Goal: Task Accomplishment & Management: Manage account settings

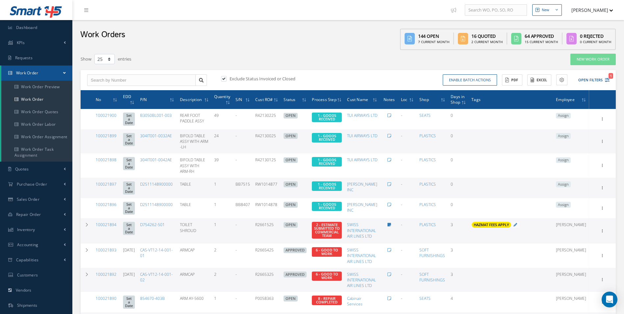
select select "25"
click at [108, 82] on input "text" at bounding box center [141, 80] width 109 height 12
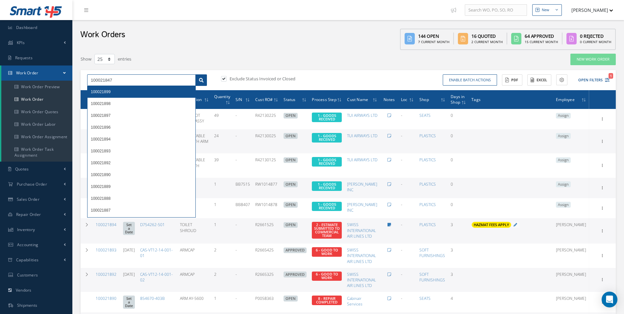
type input "100021847"
click at [204, 81] on link at bounding box center [201, 80] width 12 height 12
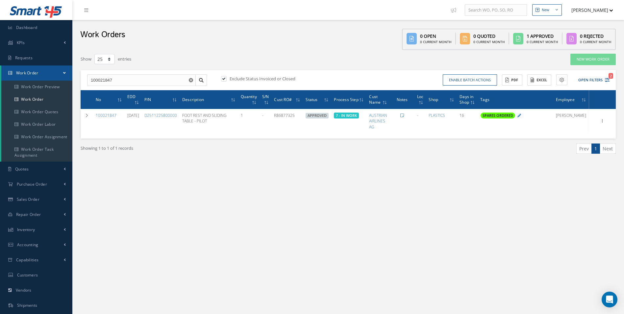
click at [258, 206] on div "New New Work Order New Purchase Order New Customer Quote New Sales Order New Re…" at bounding box center [347, 186] width 551 height 373
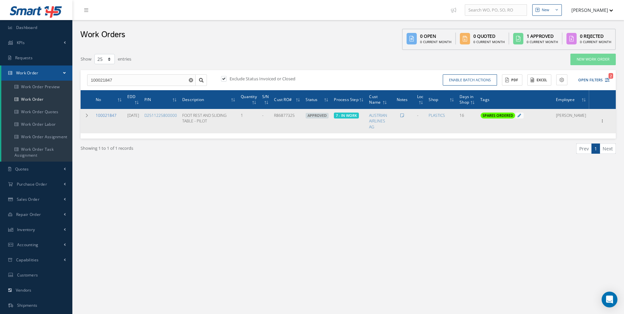
click at [110, 114] on link "100021847" at bounding box center [106, 115] width 21 height 6
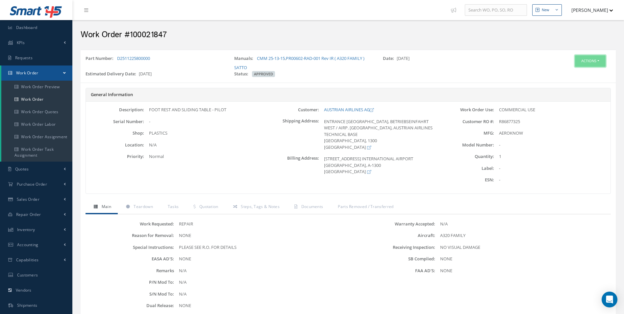
click at [596, 62] on button "Actions" at bounding box center [590, 61] width 31 height 12
click at [573, 71] on link "Edit" at bounding box center [580, 73] width 53 height 9
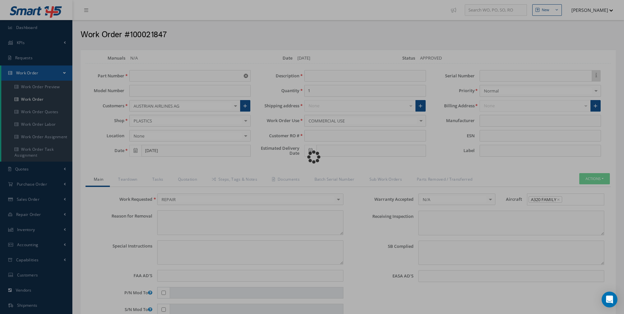
type input "D2511225800000"
type input "08/20/2025"
type input "FOOT REST AND SLIDING TABLE - PILOT"
type input "R86877325"
type input "[DATE]"
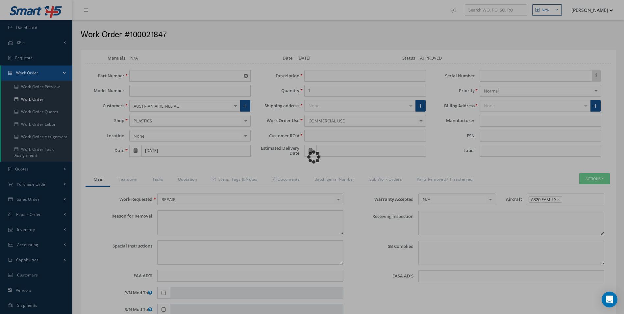
type textarea "NONE"
type textarea "PLEASE SEE R.O. FOR DETAILS"
type input "NONE"
type textarea "NO VISUAL DAMAGE"
type textarea "NONE"
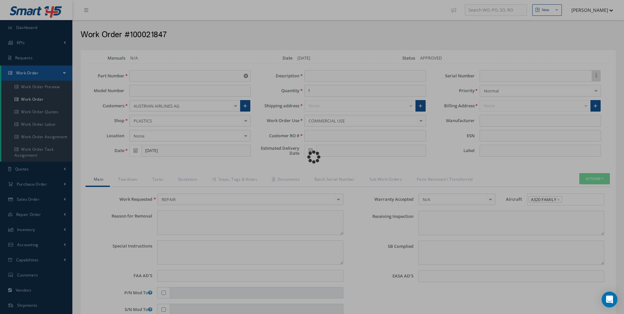
type input "NONE"
type input "AEROKNOW"
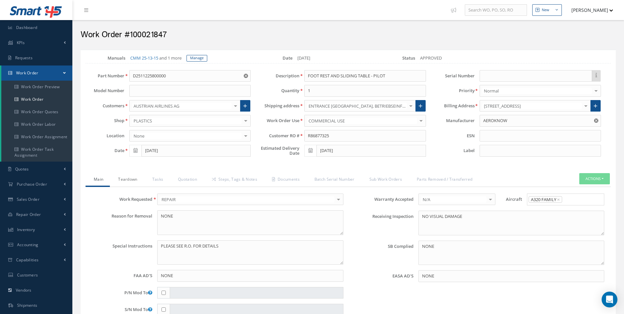
click at [123, 179] on link "Teardown" at bounding box center [127, 180] width 34 height 14
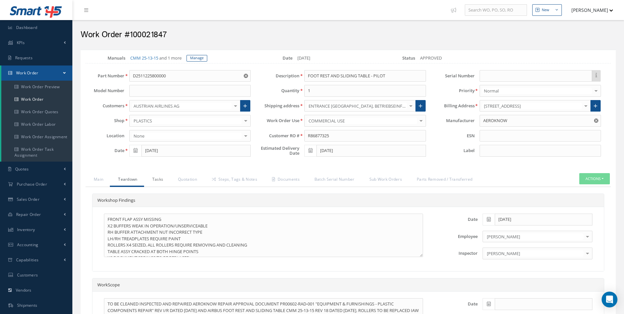
click at [168, 181] on link "Tasks" at bounding box center [157, 180] width 26 height 14
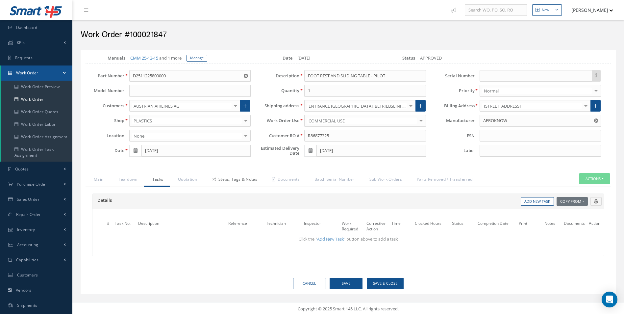
click at [227, 183] on link "Steps, Tags & Notes" at bounding box center [234, 180] width 60 height 14
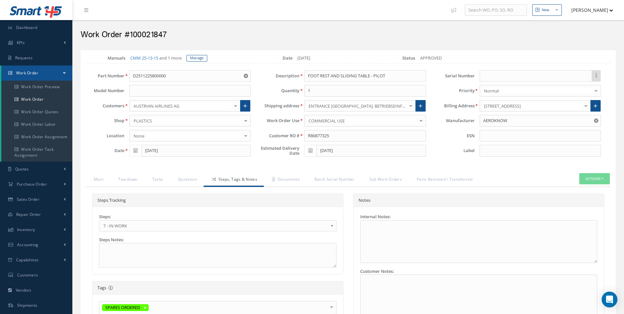
click at [116, 226] on span "7 - IN WORK" at bounding box center [215, 226] width 225 height 8
click at [288, 177] on link "Documents" at bounding box center [285, 180] width 42 height 14
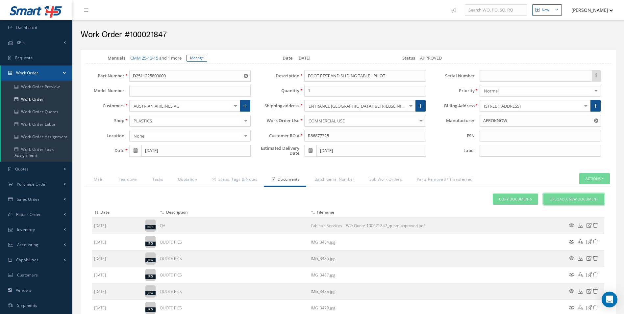
click at [591, 202] on link "Upload a New Document" at bounding box center [573, 199] width 61 height 12
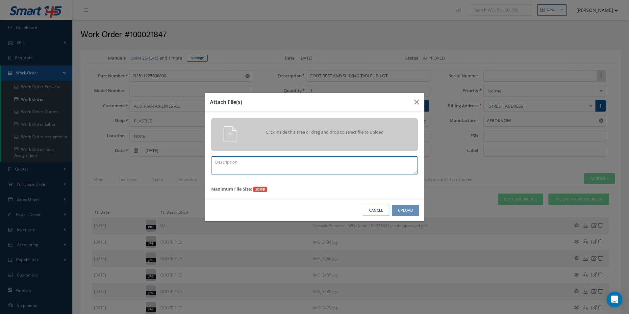
click at [282, 170] on textarea at bounding box center [314, 165] width 206 height 18
drag, startPoint x: 282, startPoint y: 170, endPoint x: 170, endPoint y: 166, distance: 112.2
click at [170, 166] on div "Attach File(s) Click inside this area or drag and drop to select file to upload…" at bounding box center [314, 157] width 629 height 314
type textarea "FINISH"
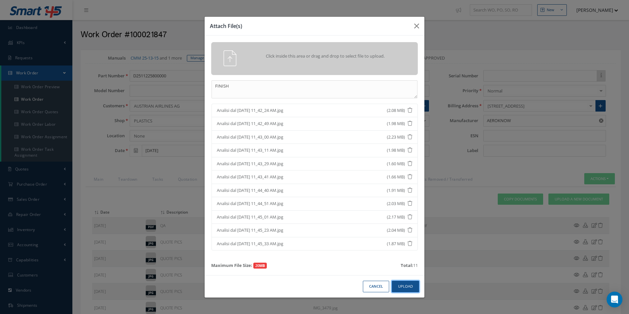
click at [413, 290] on button "Upload" at bounding box center [405, 287] width 27 height 12
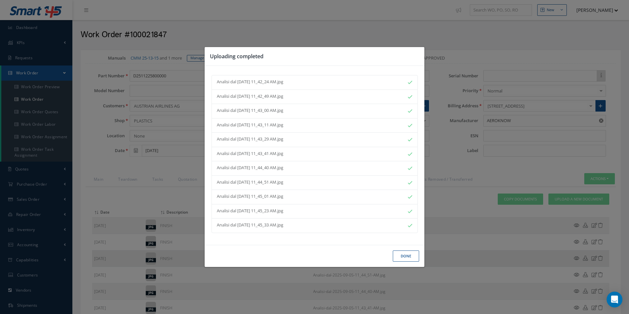
click at [413, 256] on button "Done" at bounding box center [406, 256] width 26 height 12
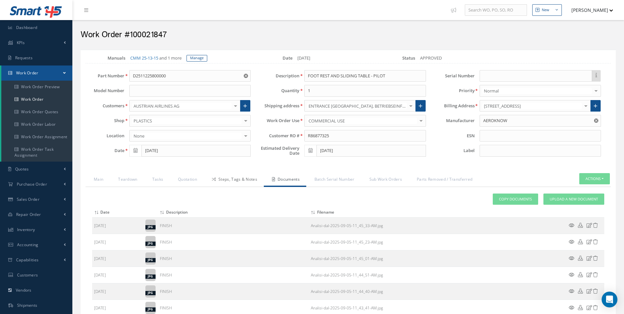
click at [250, 184] on link "Steps, Tags & Notes" at bounding box center [234, 180] width 60 height 14
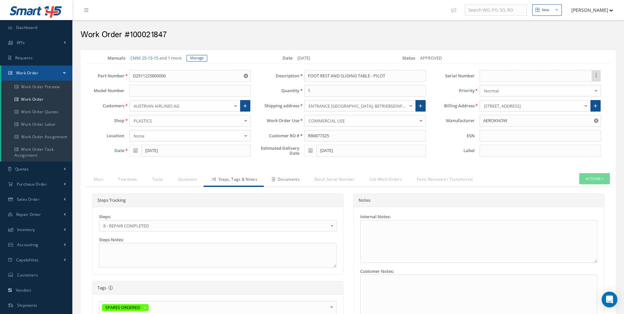
click at [286, 181] on link "Documents" at bounding box center [285, 180] width 42 height 14
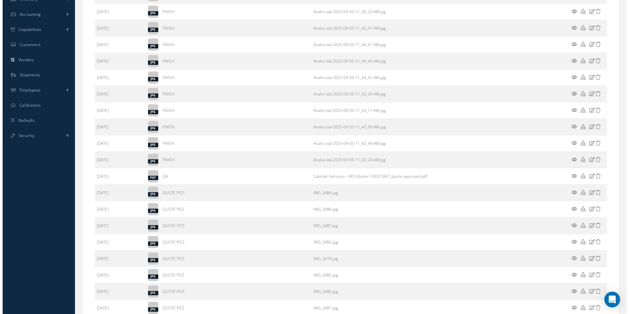
scroll to position [340, 0]
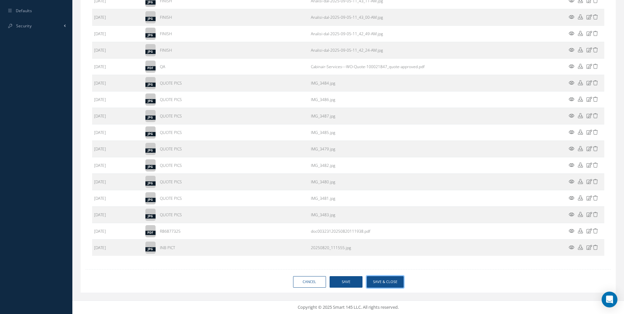
click at [383, 283] on button "Save & Close" at bounding box center [385, 282] width 37 height 12
type input "AEROKNOW"
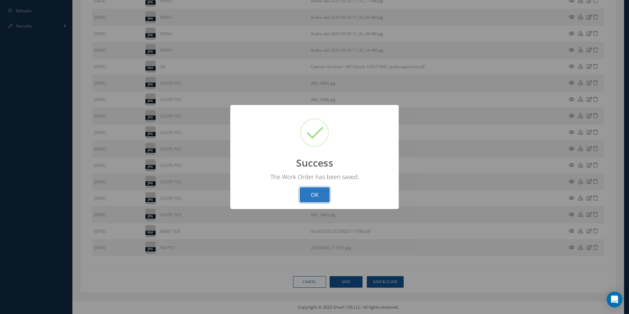
click at [319, 195] on button "OK" at bounding box center [315, 194] width 30 height 15
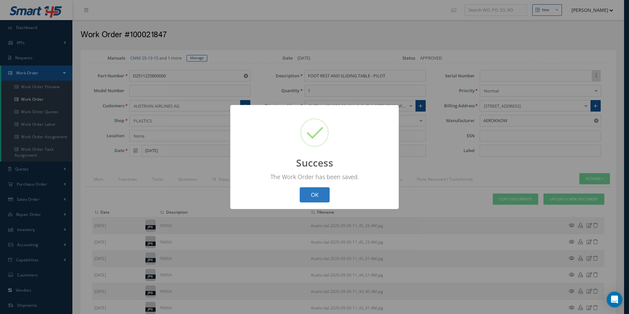
select select "25"
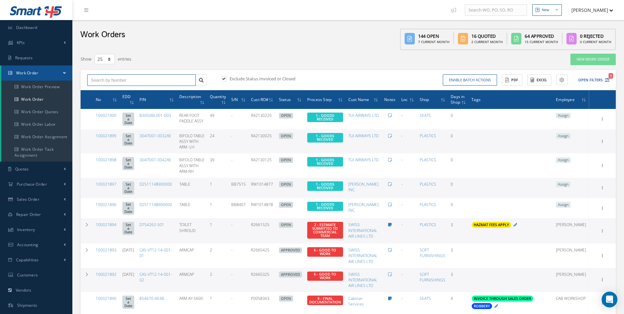
click at [121, 80] on input "text" at bounding box center [141, 80] width 109 height 12
type input "100021836"
click at [105, 89] on div "100021836" at bounding box center [141, 91] width 101 height 7
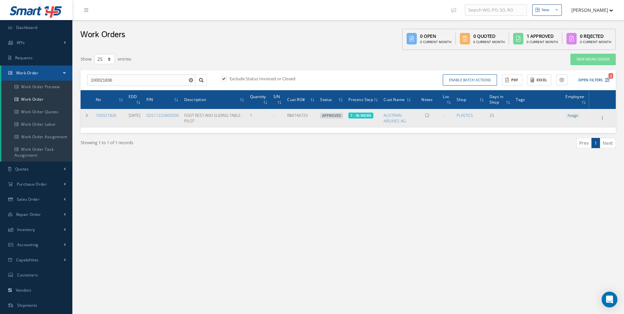
click at [575, 116] on span "Assign" at bounding box center [572, 116] width 15 height 6
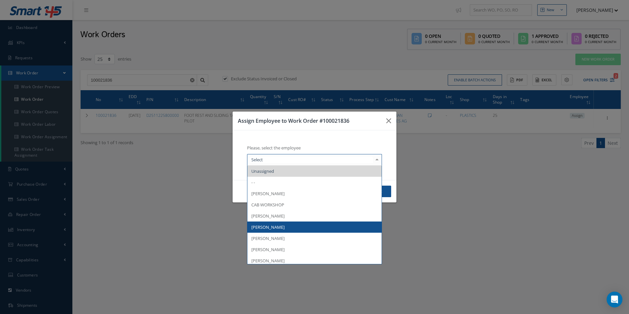
click at [286, 224] on span "[PERSON_NAME]" at bounding box center [314, 226] width 134 height 11
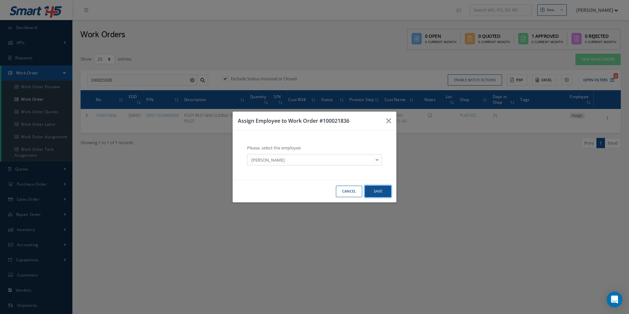
click at [373, 194] on button "Save" at bounding box center [378, 191] width 26 height 12
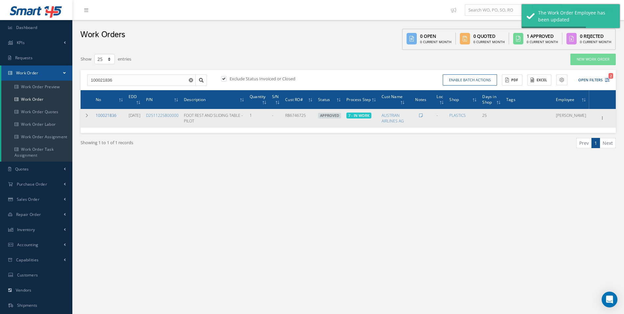
click at [106, 113] on link "100021836" at bounding box center [106, 115] width 21 height 6
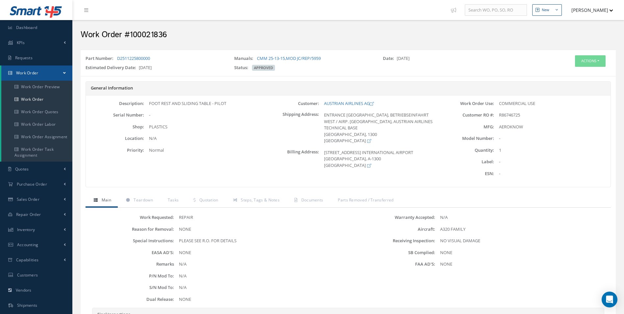
click at [599, 55] on div "Part Number: D2511225800000 Manuals: CMM 25-13-15 , MOD JC/REP/5959 Date: 08/11…" at bounding box center [348, 63] width 535 height 21
click at [598, 63] on button "Actions" at bounding box center [590, 61] width 31 height 12
click at [584, 72] on link "Edit" at bounding box center [580, 73] width 53 height 9
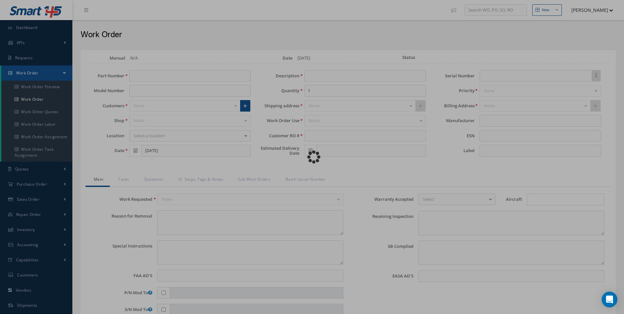
type input "D2511225800000"
type input "[DATE]"
type input "FOOT REST AND SLIDING TABLE - PILOT"
type input "R86746725"
type input "[DATE]"
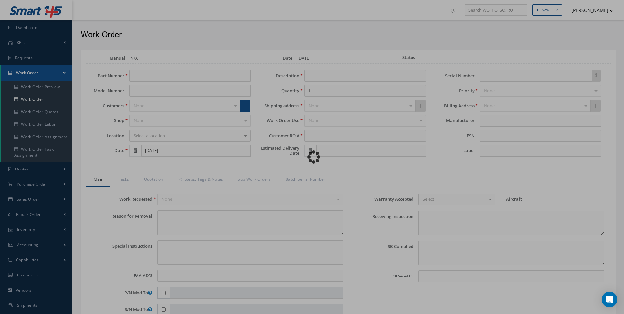
type textarea "NONE"
type textarea "PLEASE SEE R.O. FOR DETAILS"
type input "NONE"
type textarea "NO VISUAL DAMAGE"
type textarea "NONE"
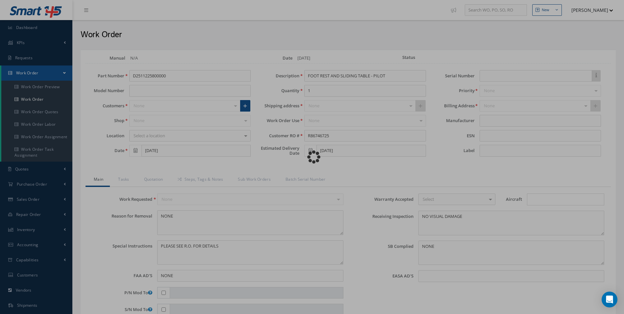
type input "NONE"
type input "AEROKNOW"
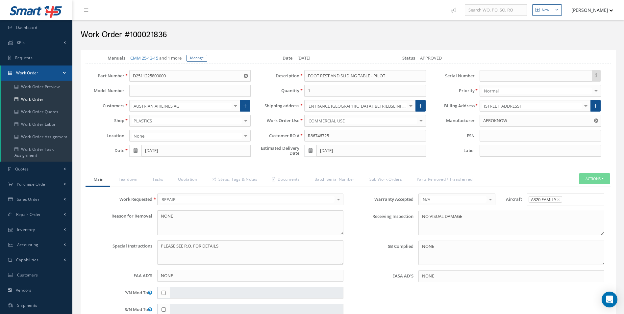
click at [160, 184] on link "Tasks" at bounding box center [157, 180] width 26 height 14
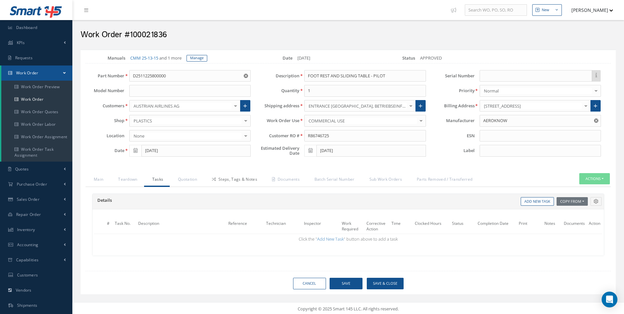
click at [210, 177] on link "Steps, Tags & Notes" at bounding box center [234, 180] width 60 height 14
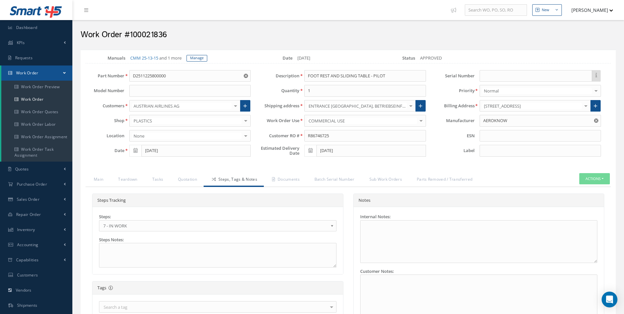
click at [233, 180] on link "Steps, Tags & Notes" at bounding box center [234, 180] width 60 height 14
click at [128, 230] on link "7 - IN WORK" at bounding box center [217, 225] width 237 height 11
click at [286, 182] on link "Documents" at bounding box center [285, 180] width 42 height 14
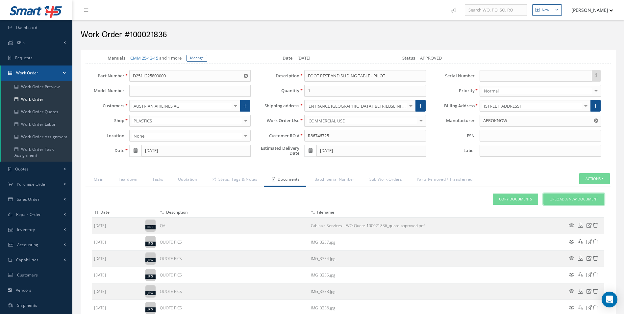
click at [561, 199] on span "Upload a New Document" at bounding box center [574, 199] width 48 height 6
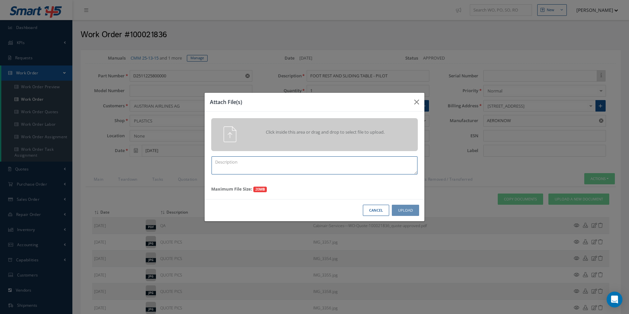
click at [279, 174] on textarea at bounding box center [314, 165] width 206 height 18
click at [269, 167] on textarea at bounding box center [314, 165] width 206 height 18
type textarea "FINISH"
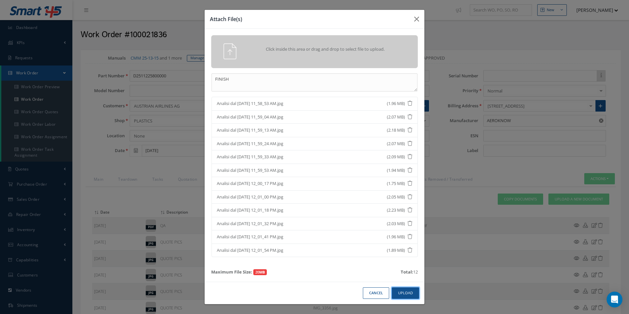
click at [412, 289] on button "Upload" at bounding box center [405, 293] width 27 height 12
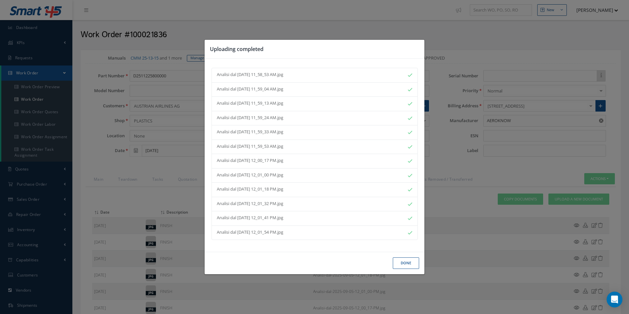
click at [407, 263] on button "Done" at bounding box center [406, 263] width 26 height 12
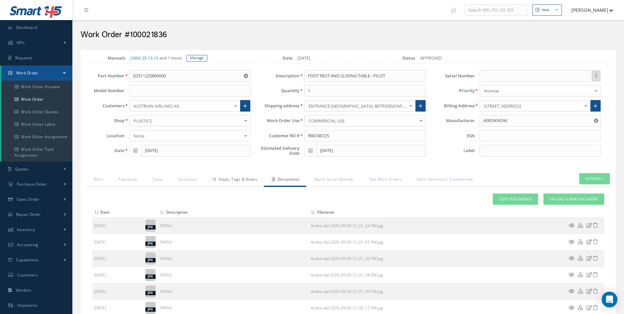
click at [246, 183] on link "Steps, Tags & Notes" at bounding box center [234, 180] width 60 height 14
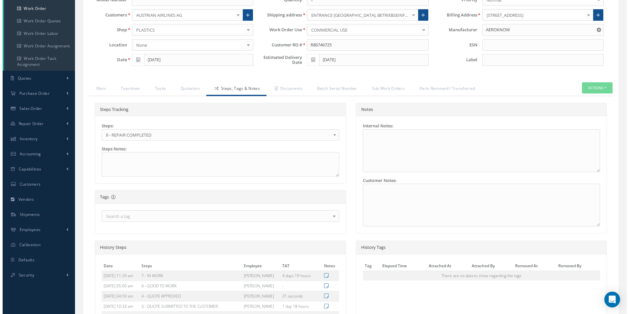
scroll to position [180, 0]
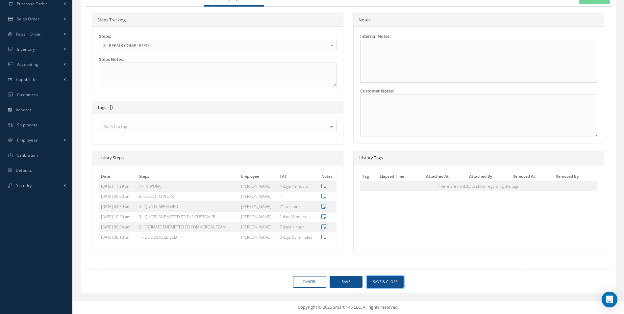
click at [386, 278] on button "Save & Close" at bounding box center [385, 282] width 37 height 12
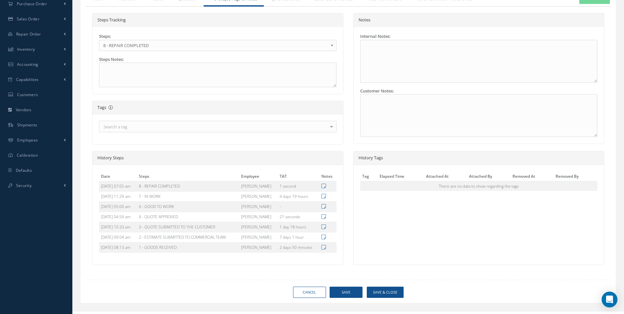
type input "AEROKNOW"
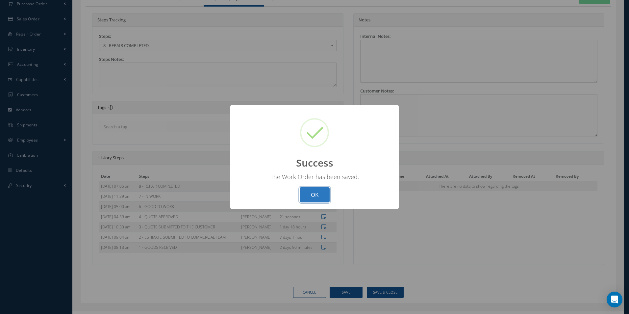
click at [322, 191] on button "OK" at bounding box center [315, 194] width 30 height 15
select select "25"
